Goal: Task Accomplishment & Management: Use online tool/utility

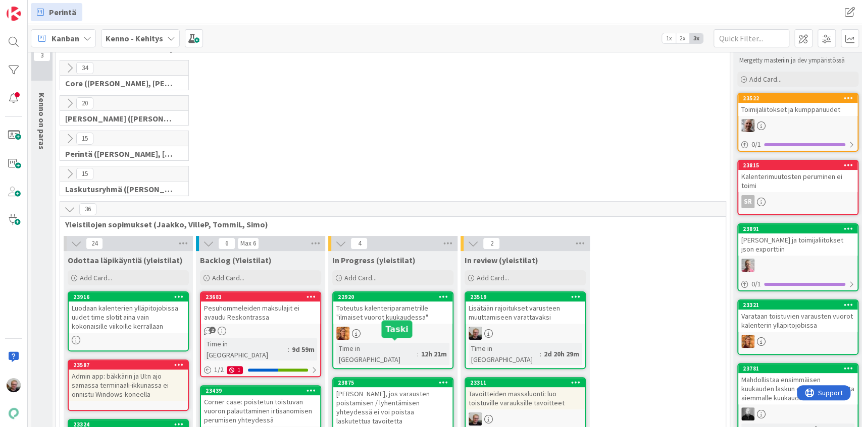
scroll to position [67, 0]
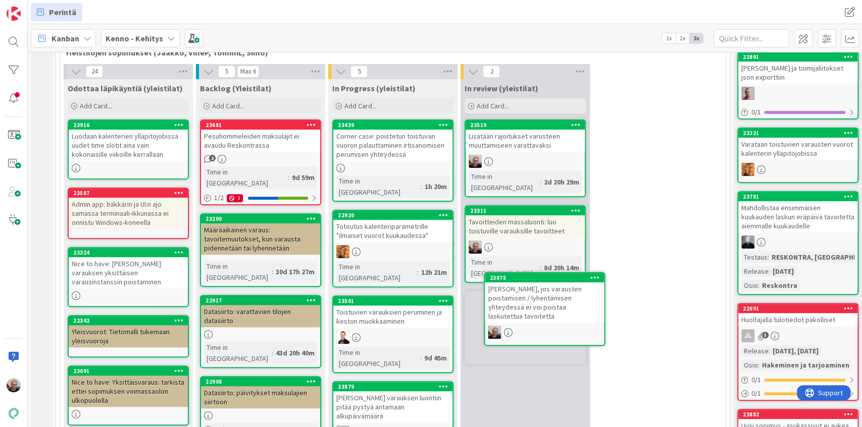
scroll to position [202, 0]
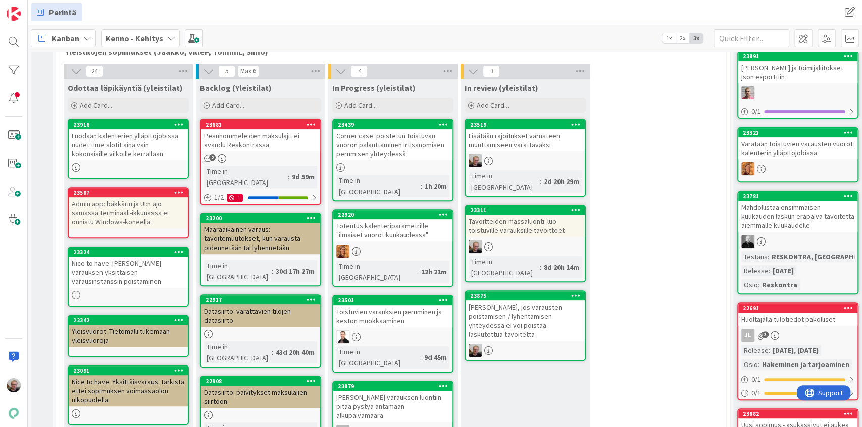
click at [572, 124] on icon at bounding box center [576, 124] width 10 height 7
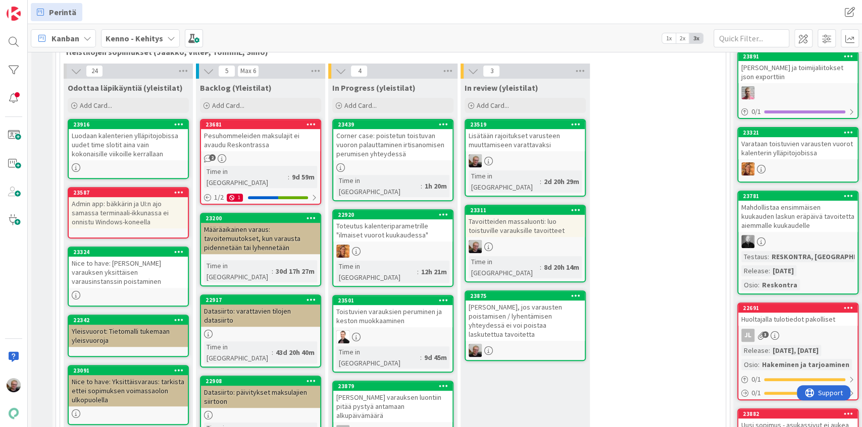
click at [440, 123] on icon at bounding box center [444, 124] width 10 height 7
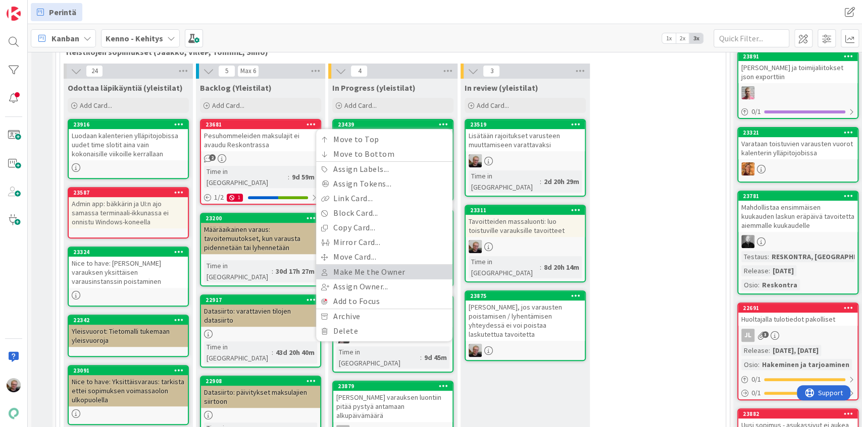
click at [369, 271] on link "Make Me the Owner" at bounding box center [384, 272] width 136 height 15
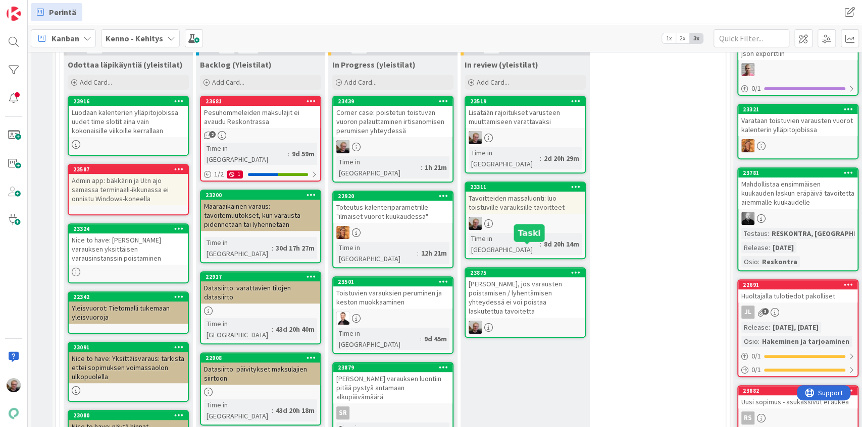
scroll to position [235, 0]
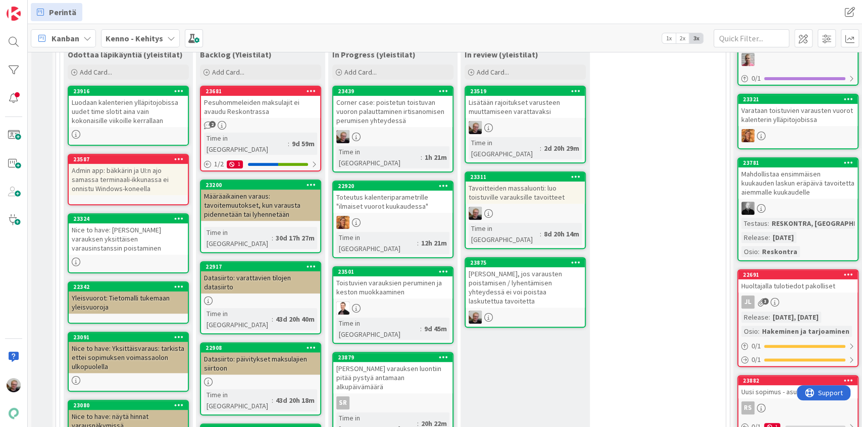
click at [575, 89] on icon at bounding box center [576, 90] width 10 height 7
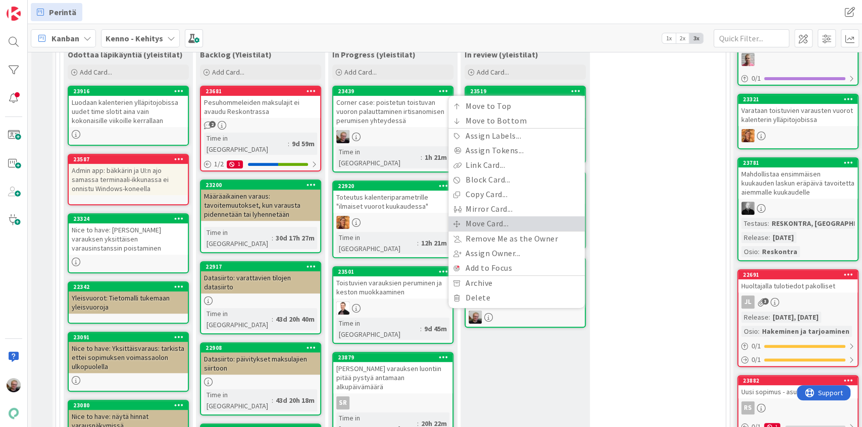
click at [499, 222] on link "Move Card..." at bounding box center [516, 224] width 136 height 15
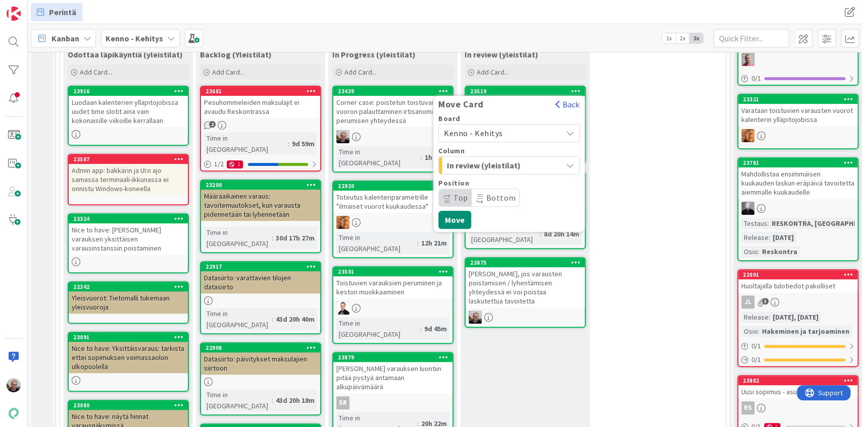
click at [568, 166] on icon "button" at bounding box center [570, 166] width 8 height 8
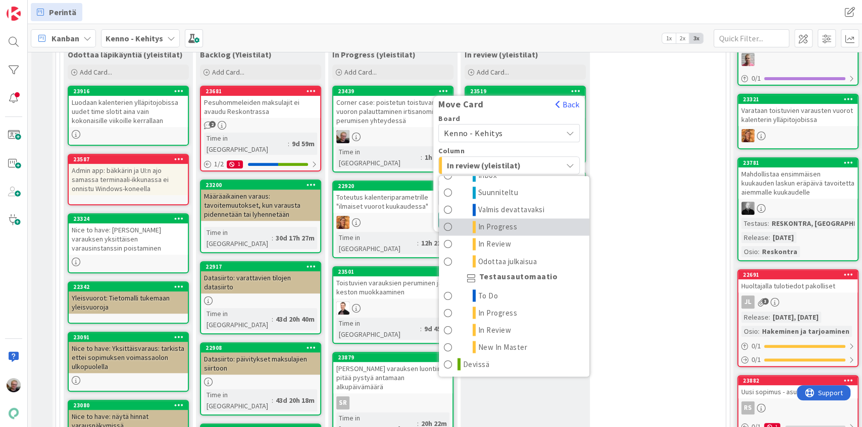
scroll to position [336, 0]
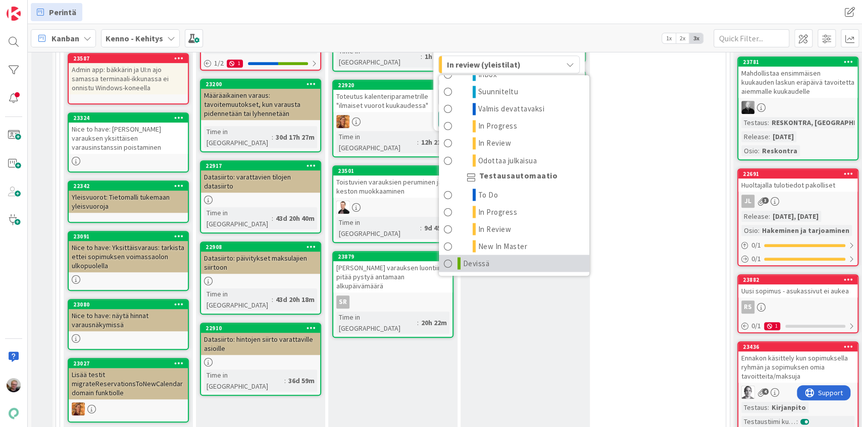
click at [520, 263] on link "Devissä" at bounding box center [514, 263] width 150 height 17
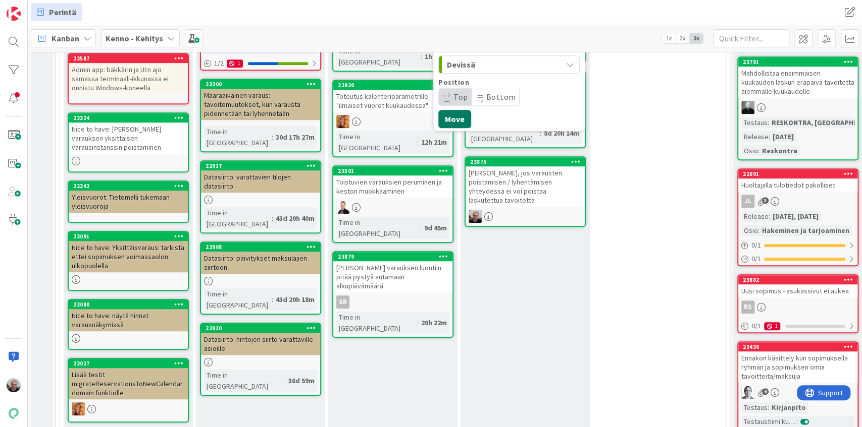
click at [462, 119] on button "Move" at bounding box center [454, 119] width 33 height 18
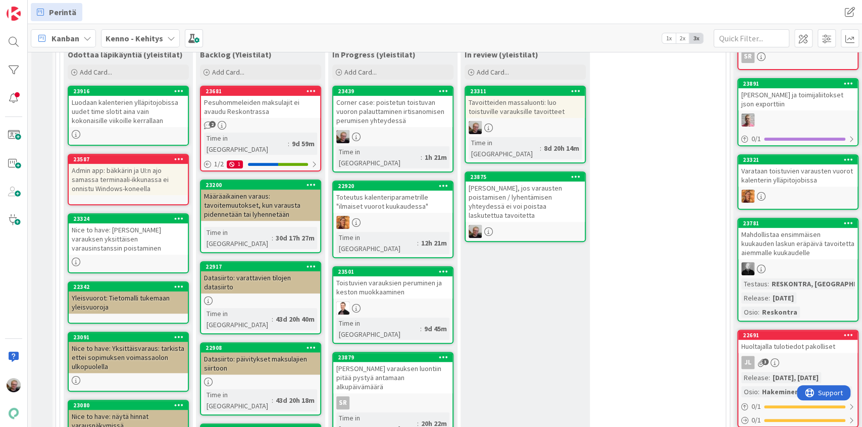
scroll to position [168, 0]
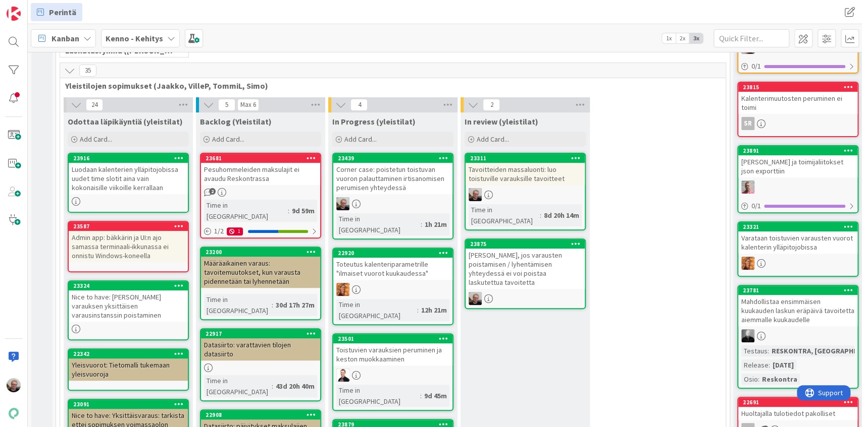
click at [404, 172] on div "Corner case: poistetun toistuvan vuoron palauttaminen irtisanomisen perumisen y…" at bounding box center [392, 178] width 119 height 31
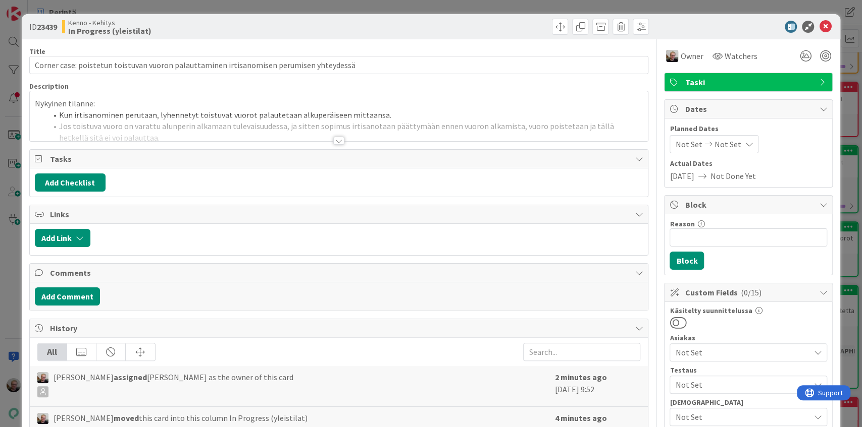
click at [266, 112] on li "Kun irtisanominen perutaan, lyhennetyt toistuvat vuorot palautetaan alkuperäise…" at bounding box center [345, 116] width 596 height 12
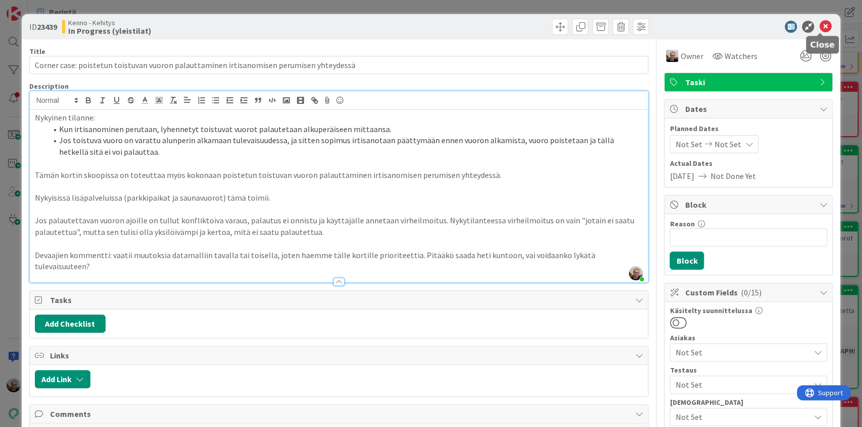
click at [820, 24] on icon at bounding box center [825, 27] width 12 height 12
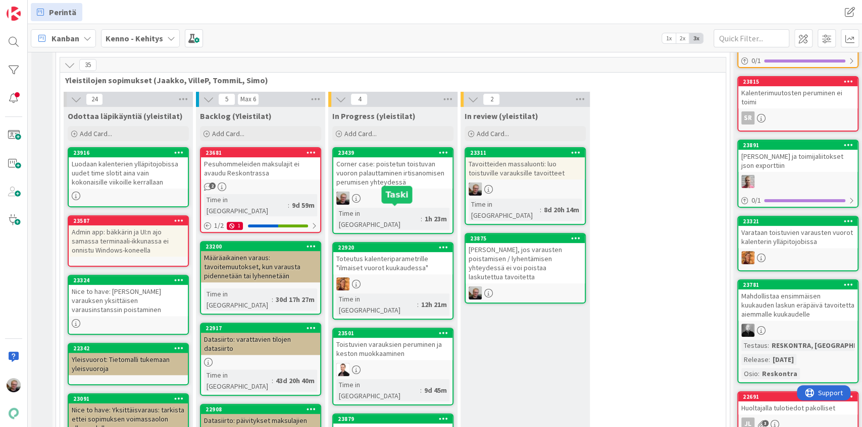
scroll to position [168, 0]
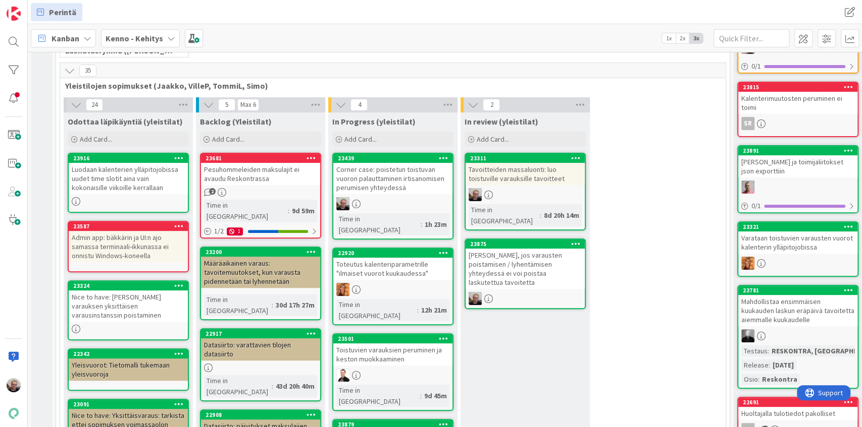
click at [373, 182] on div "Corner case: poistetun toistuvan vuoron palauttaminen irtisanomisen perumisen y…" at bounding box center [392, 178] width 119 height 31
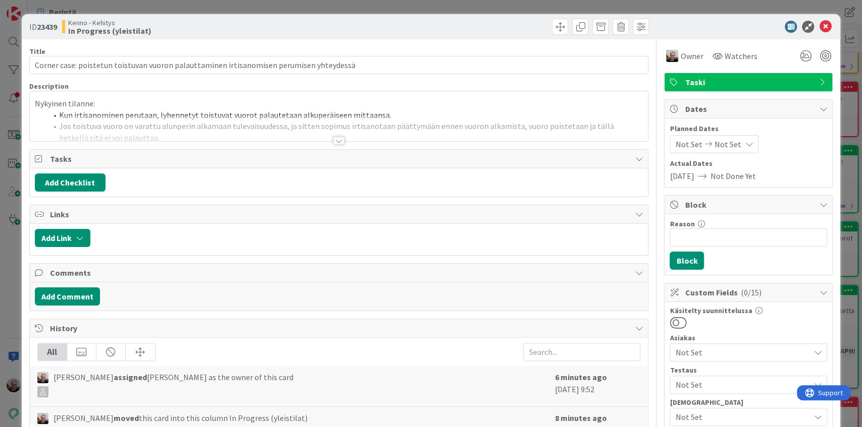
click at [373, 114] on div "Nykyinen tilanne: Kun irtisanominen perutaan, lyhennetyt toistuvat vuorot palau…" at bounding box center [339, 118] width 618 height 45
